Goal: Find specific page/section: Find specific page/section

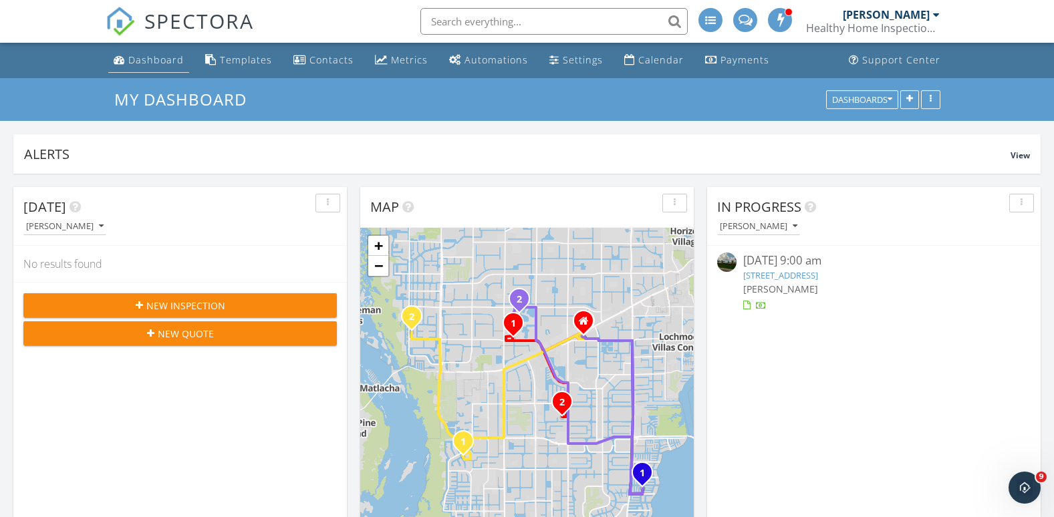
scroll to position [1237, 1074]
click at [155, 73] on link "Dashboard" at bounding box center [148, 60] width 81 height 25
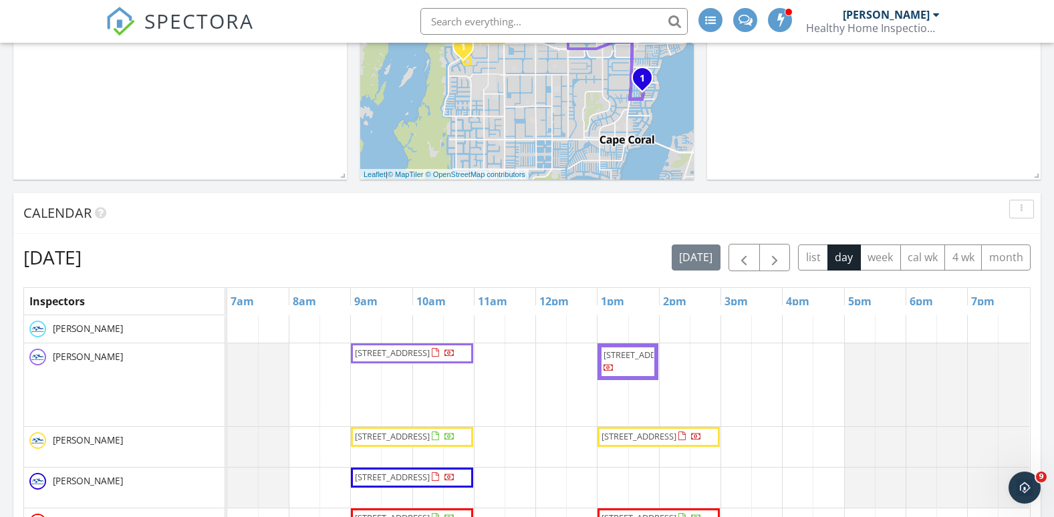
scroll to position [401, 0]
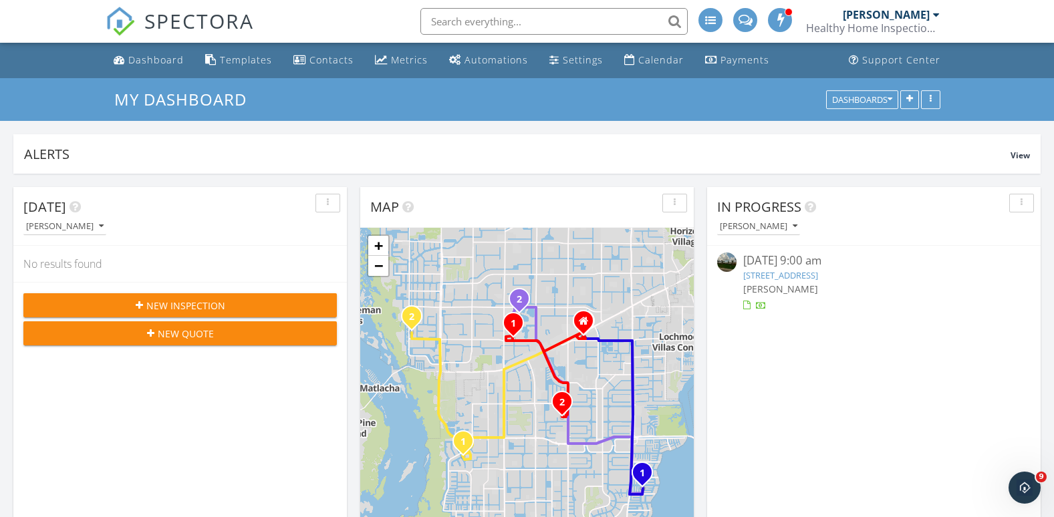
click at [476, 21] on input "text" at bounding box center [553, 21] width 267 height 27
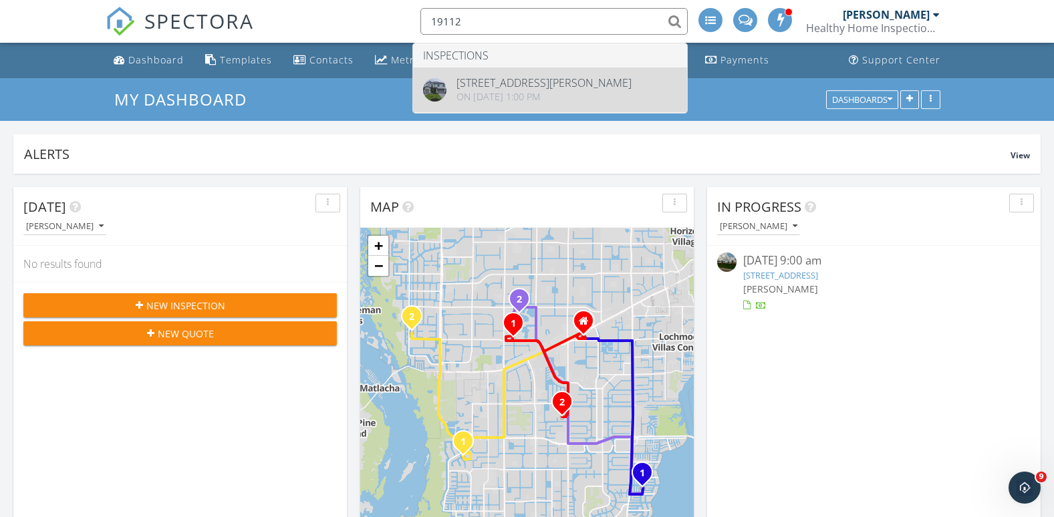
type input "19112"
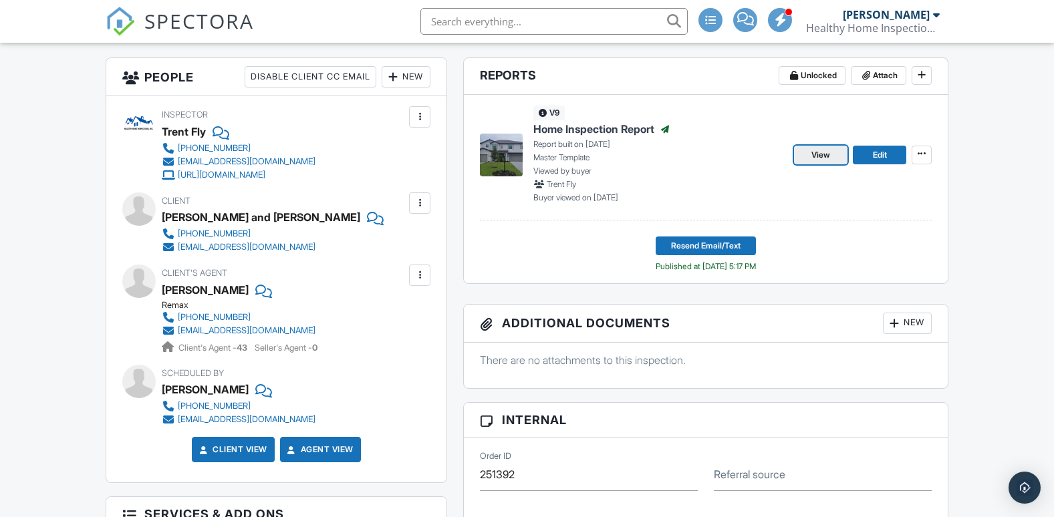
click at [824, 156] on span "View" at bounding box center [820, 154] width 19 height 13
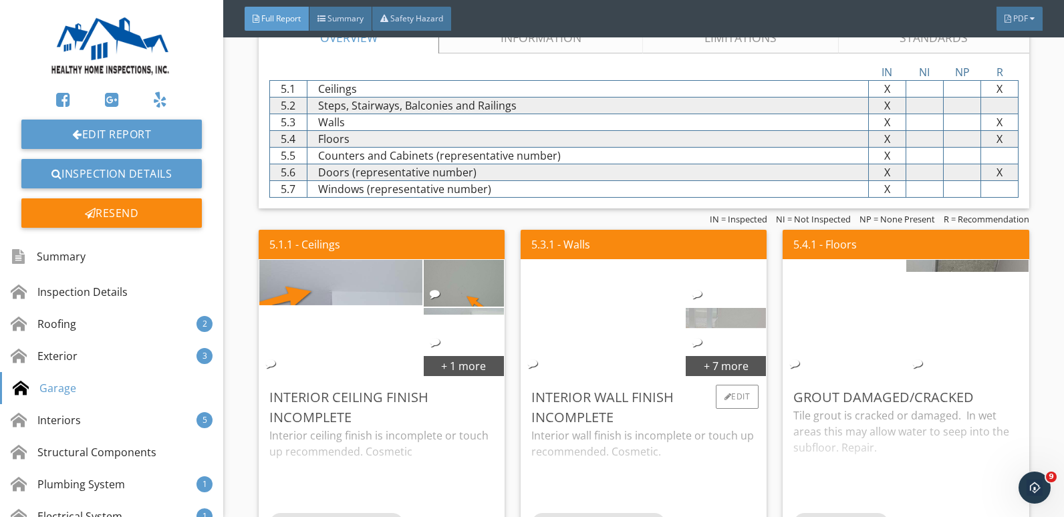
scroll to position [2272, 0]
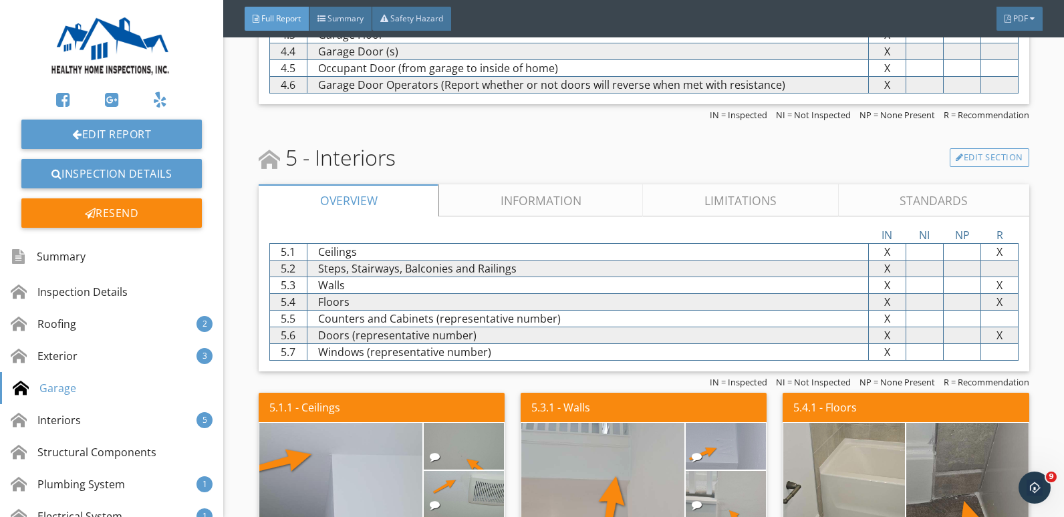
click at [536, 203] on link "Information" at bounding box center [541, 200] width 204 height 32
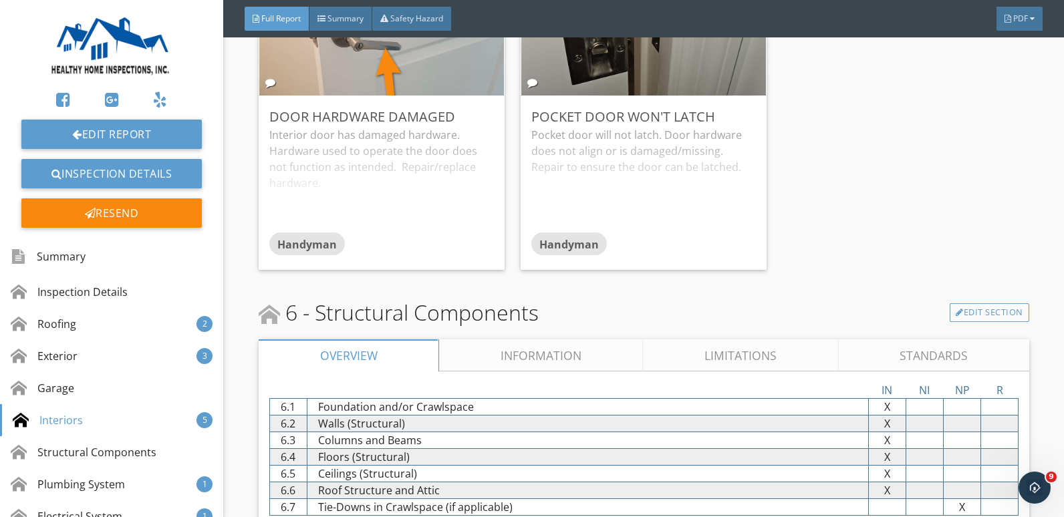
scroll to position [3274, 0]
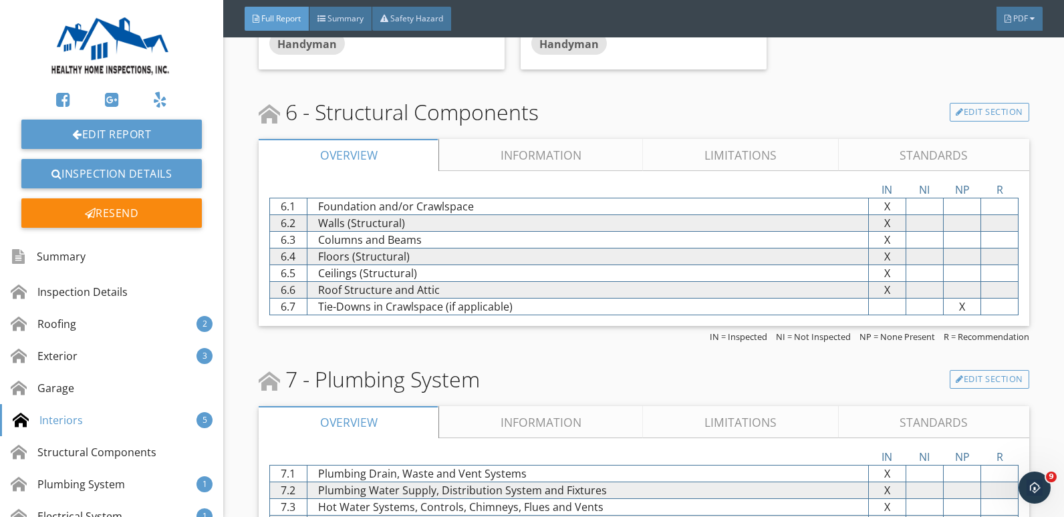
click at [541, 148] on link "Information" at bounding box center [541, 155] width 204 height 32
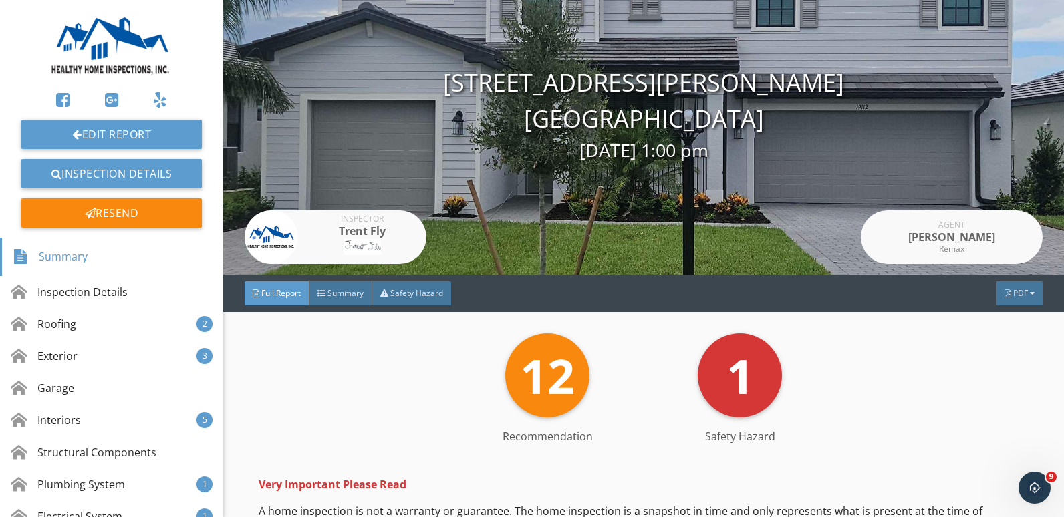
scroll to position [0, 0]
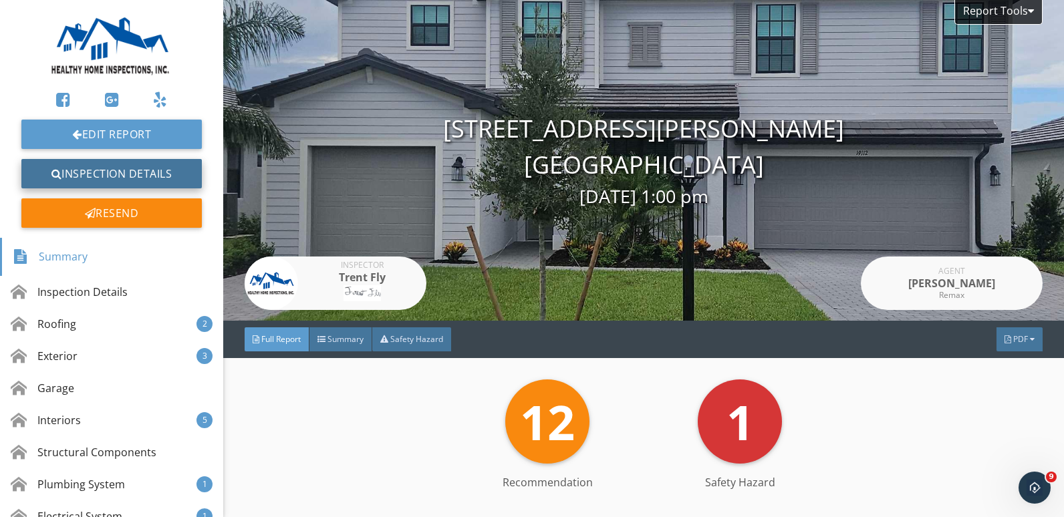
click at [154, 172] on link "Inspection Details" at bounding box center [111, 173] width 180 height 29
